Goal: Task Accomplishment & Management: Manage account settings

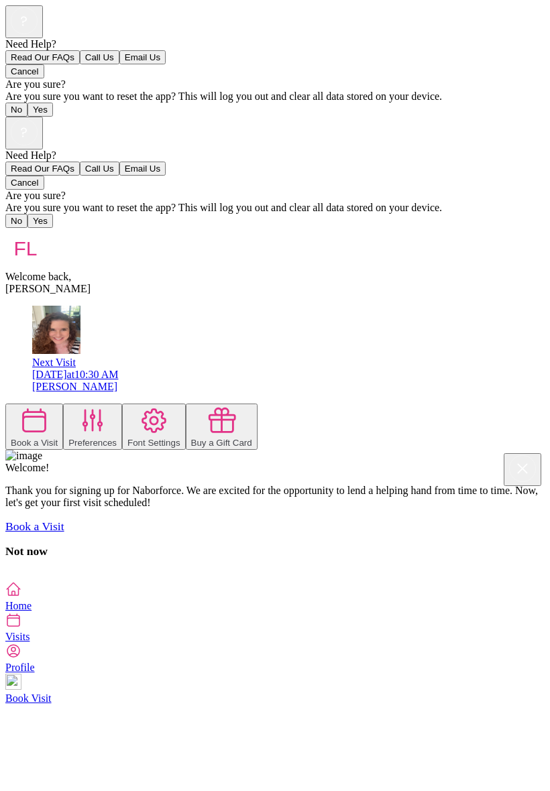
click at [108, 406] on icon at bounding box center [93, 421] width 30 height 30
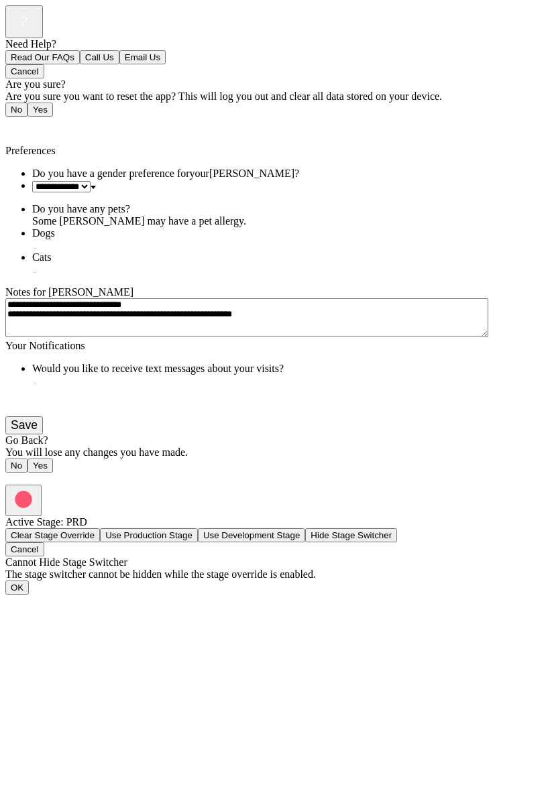
click at [21, 121] on span "Back" at bounding box center [24, 126] width 22 height 11
